Goal: Transaction & Acquisition: Purchase product/service

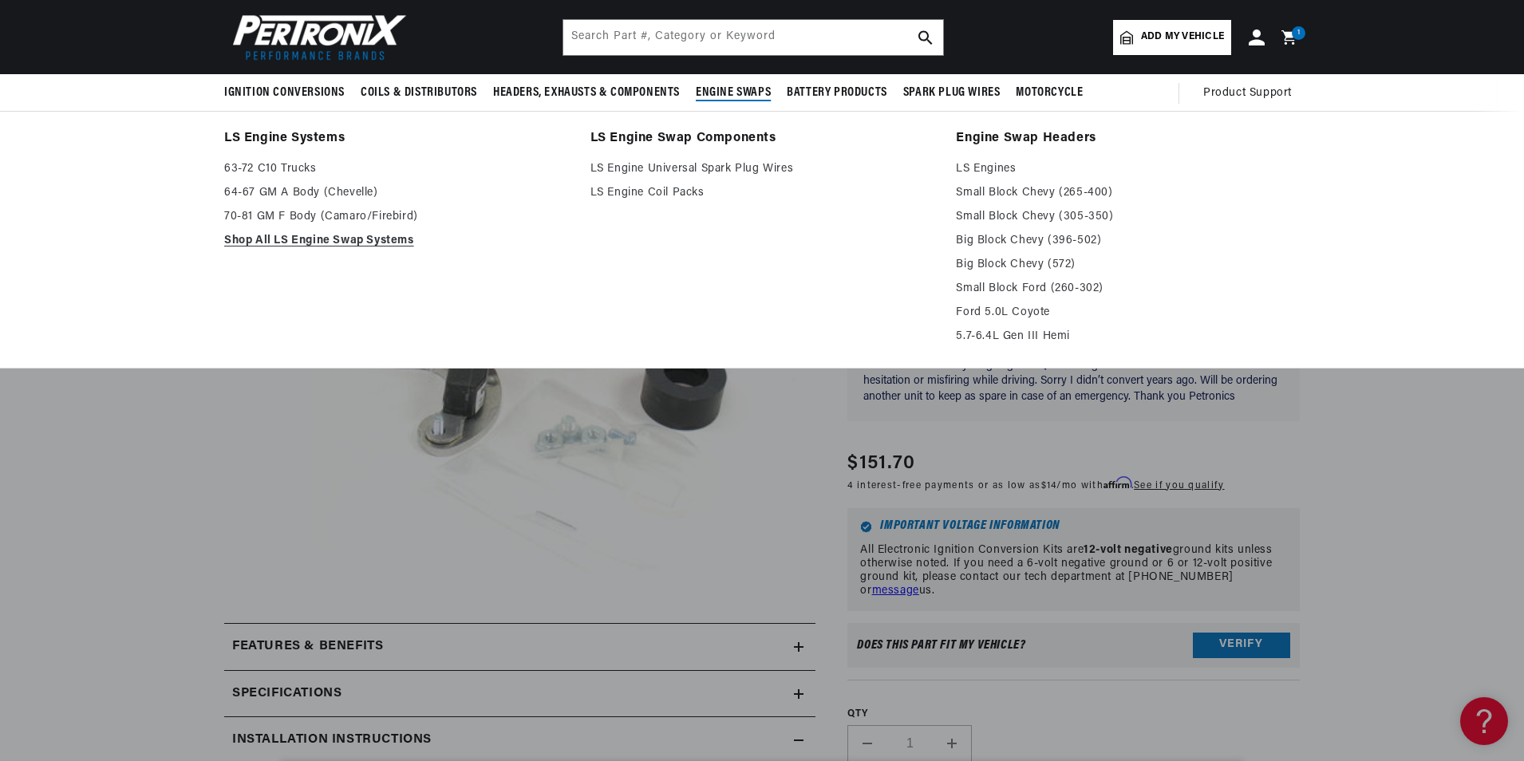
scroll to position [160, 0]
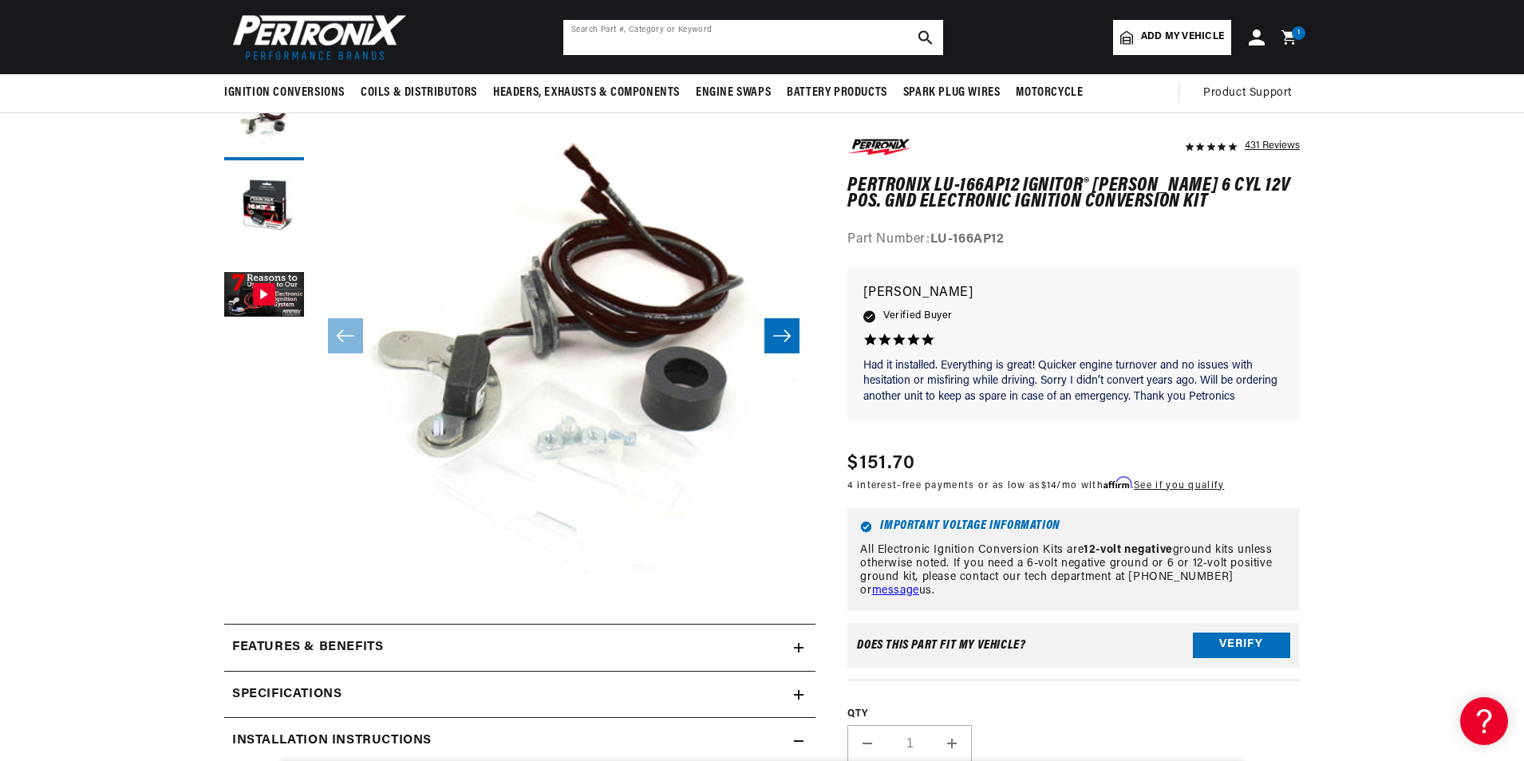
click at [717, 38] on input "text" at bounding box center [753, 37] width 380 height 35
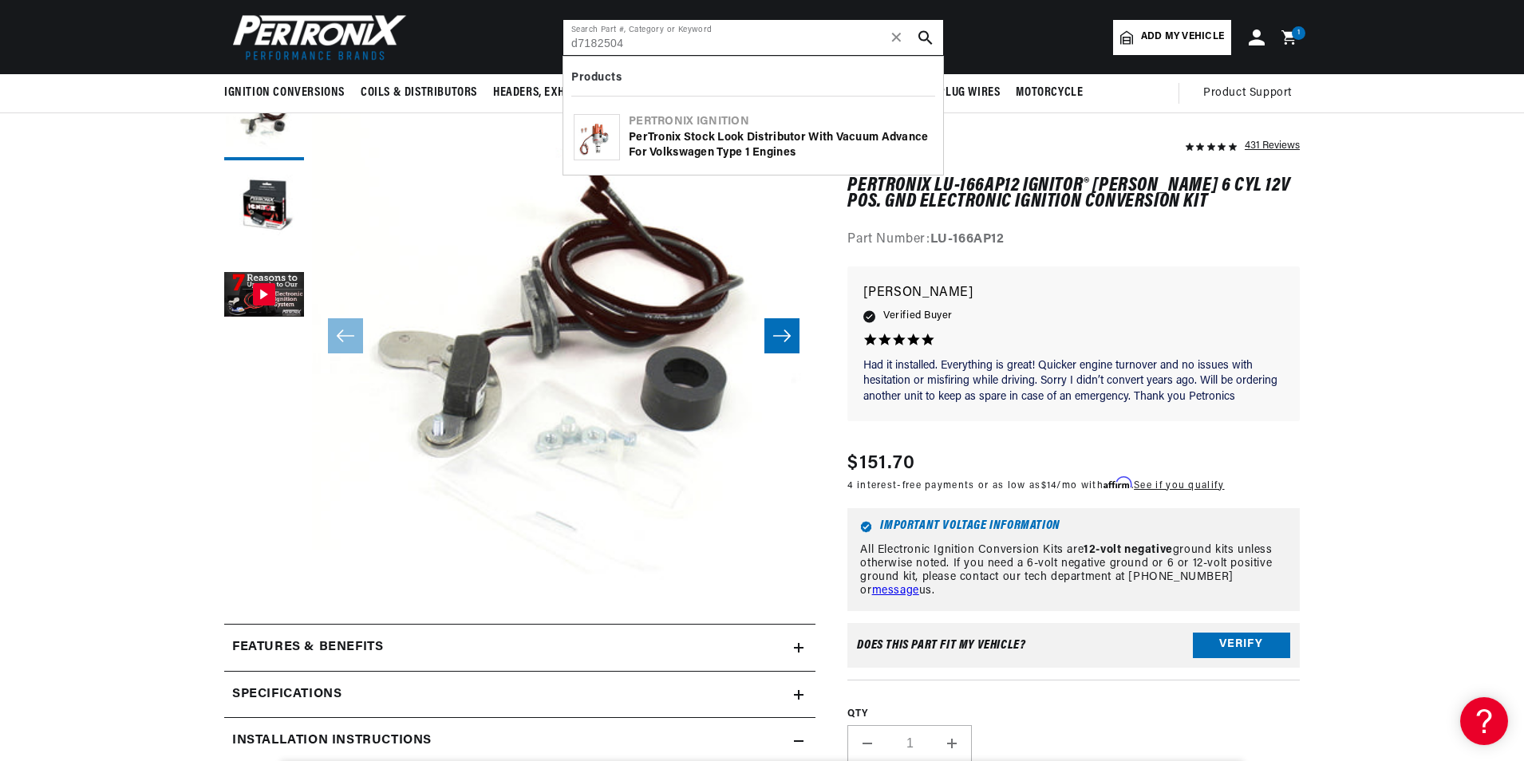
type input "d7182504"
click at [722, 139] on div "PerTronix Stock Look Distributor with Vacuum Advance for Volkswagen Type 1 Engi…" at bounding box center [781, 145] width 304 height 31
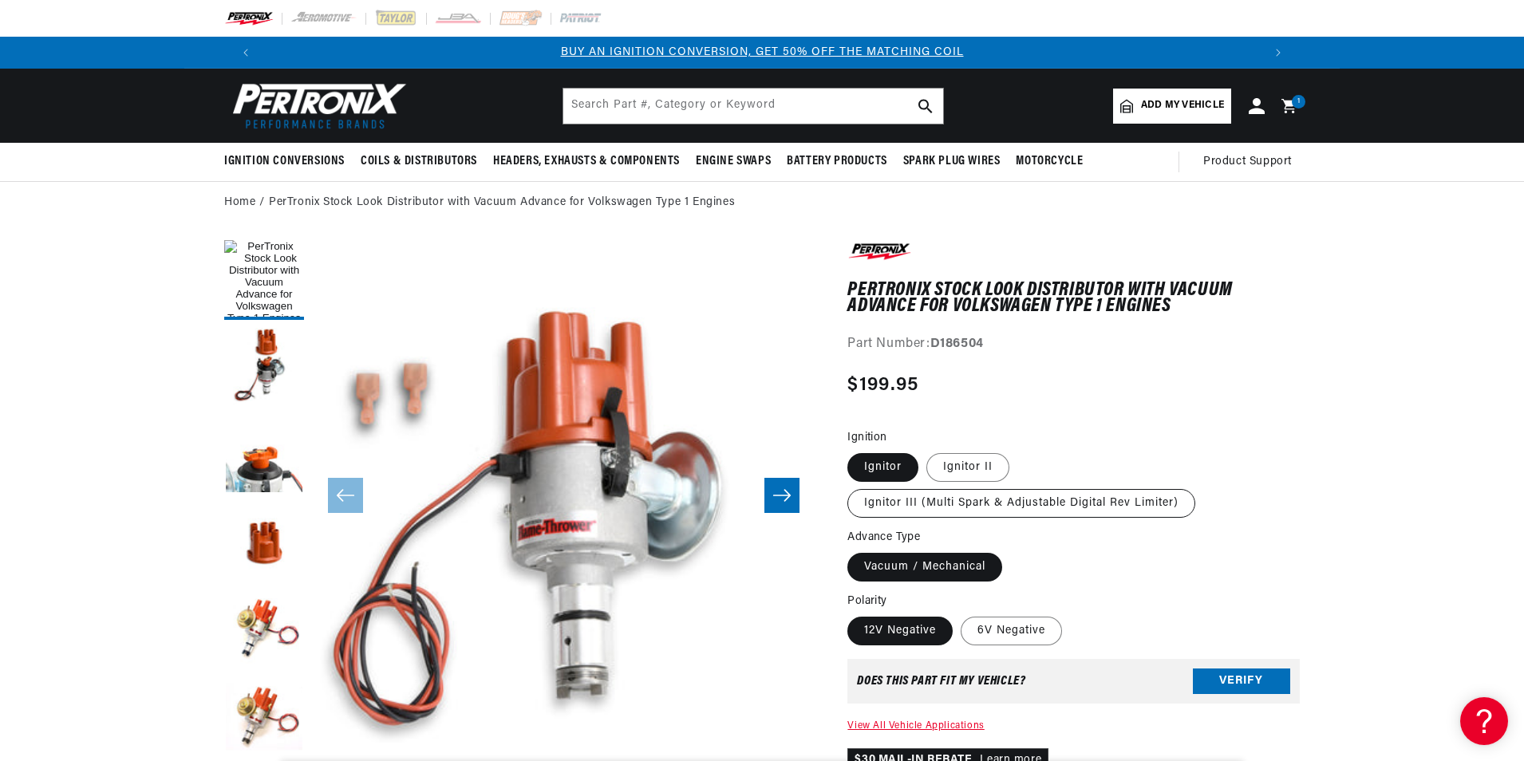
click at [1003, 499] on label "Ignitor III (Multi Spark & Adjustable Digital Rev Limiter)" at bounding box center [1021, 503] width 348 height 29
click at [1017, 451] on input "Ignitor III (Multi Spark & Adjustable Digital Rev Limiter)" at bounding box center [1017, 450] width 1 height 1
radio input "true"
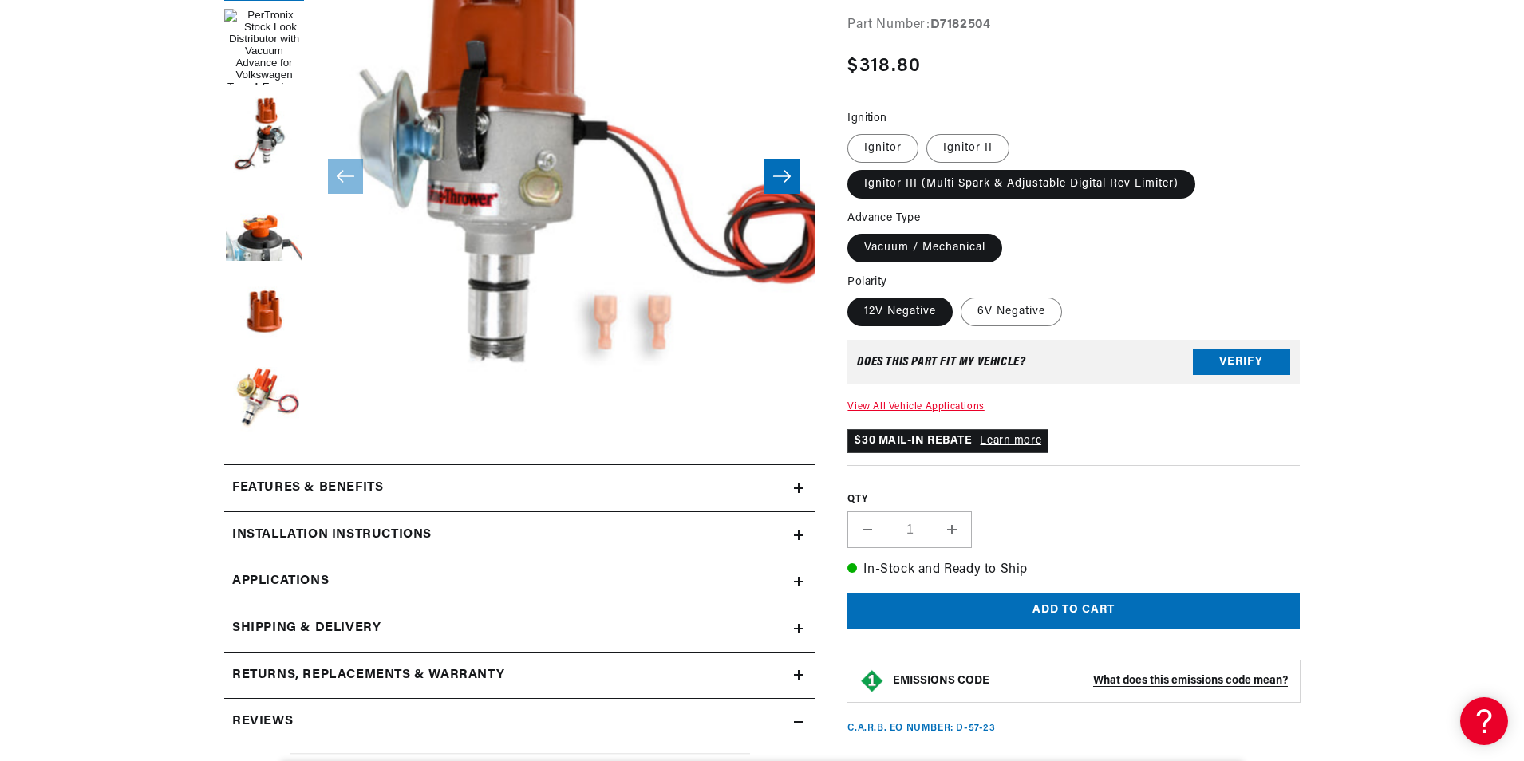
scroll to position [0, 997]
